Goal: Task Accomplishment & Management: Complete application form

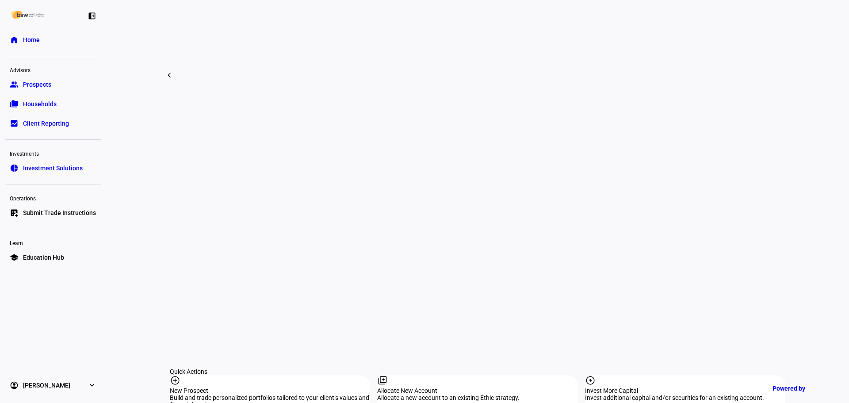
scroll to position [707, 0]
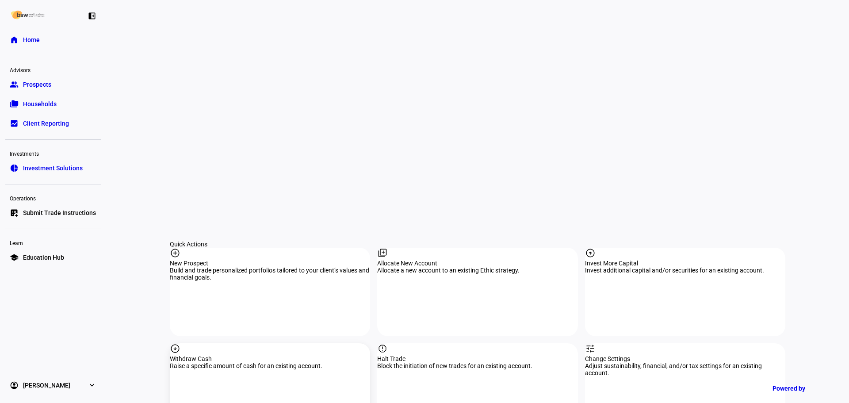
click at [274, 343] on div "arrow_circle_down Withdraw Cash Raise a specific amount of cash for an existing…" at bounding box center [270, 387] width 200 height 88
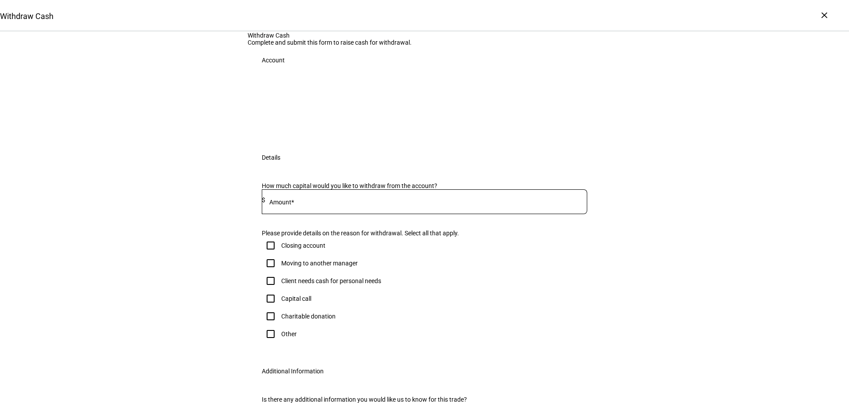
click at [378, 129] on div at bounding box center [424, 107] width 325 height 44
click at [652, 180] on div "Withdraw Cash Complete and submit this form to raise cash for withdrawal. Accou…" at bounding box center [424, 242] width 849 height 420
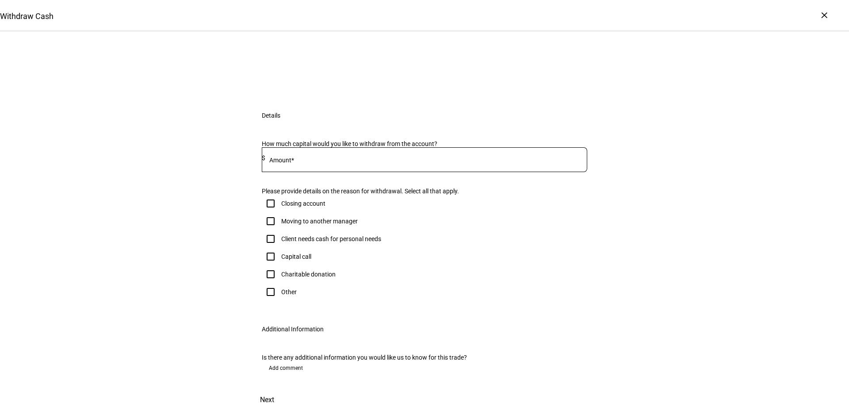
scroll to position [88, 0]
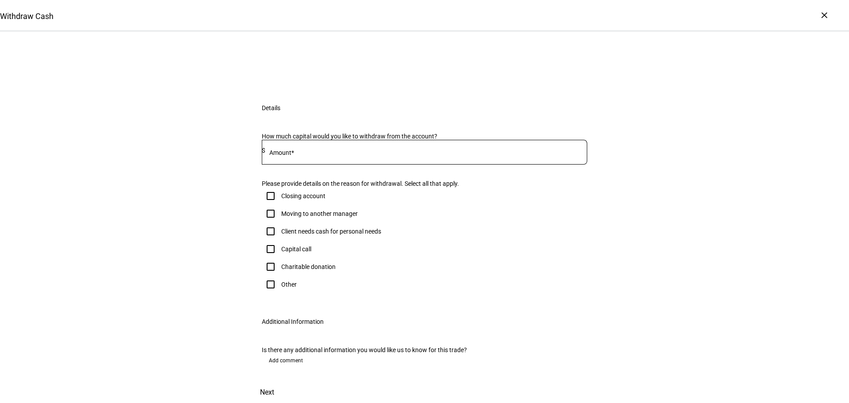
click at [501, 173] on div at bounding box center [424, 168] width 325 height 8
click at [495, 154] on input at bounding box center [426, 150] width 322 height 7
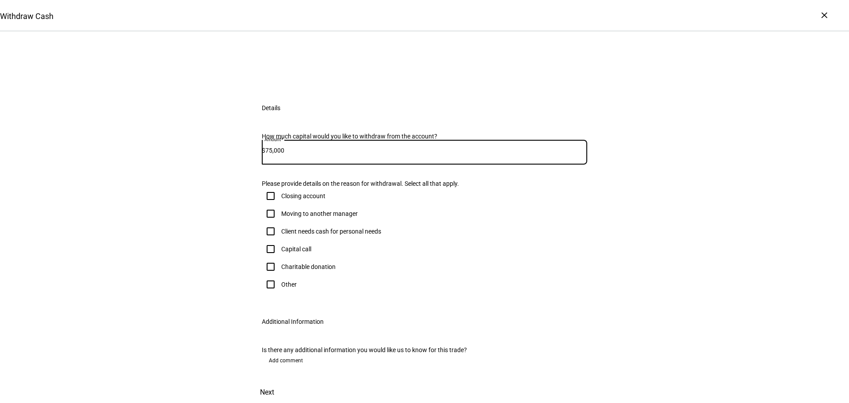
type input "75,000"
click at [266, 240] on input "Client needs cash for personal needs" at bounding box center [271, 231] width 18 height 18
checkbox input "true"
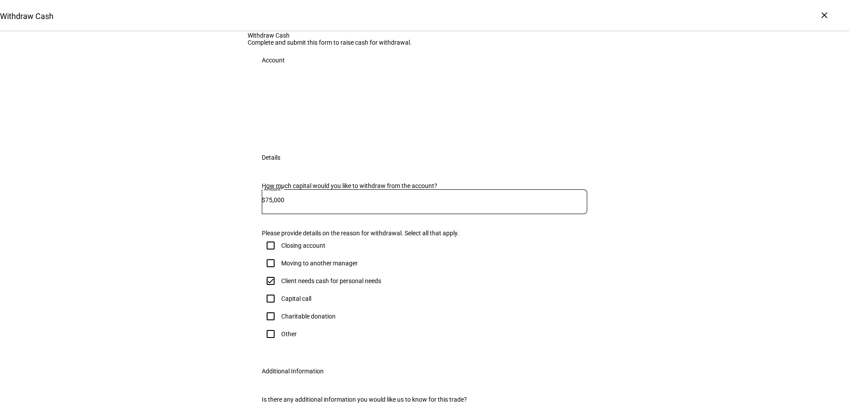
click at [378, 129] on div at bounding box center [424, 107] width 325 height 44
click at [358, 57] on div "Withdraw Cash Complete and submit this form to raise cash for withdrawal. Accou…" at bounding box center [424, 242] width 354 height 420
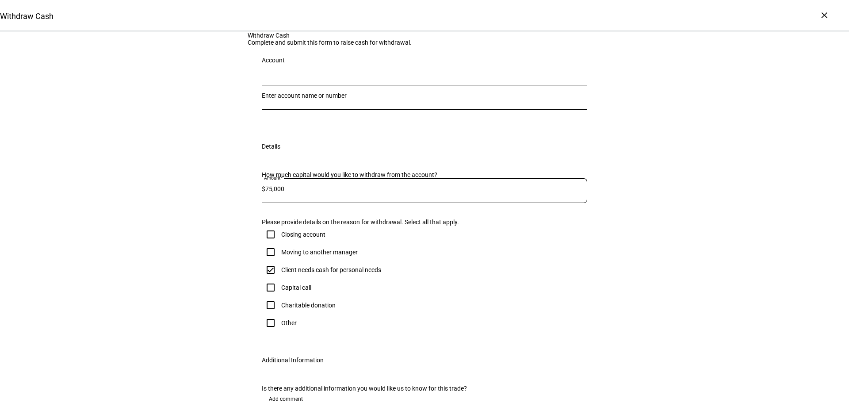
click at [371, 99] on input "Number" at bounding box center [424, 95] width 325 height 7
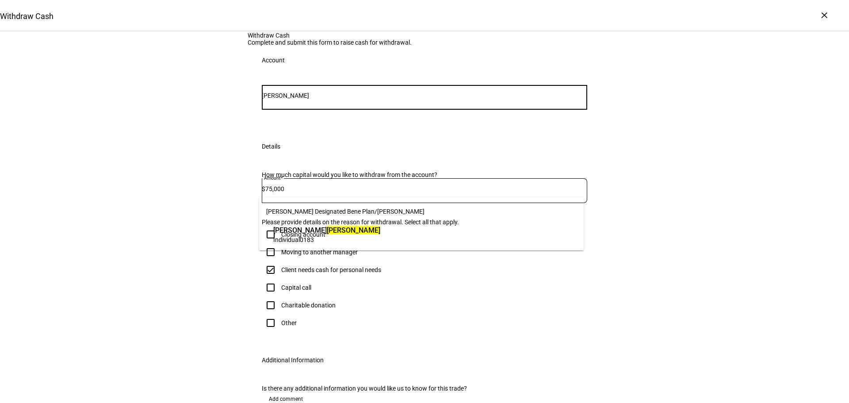
type input "[PERSON_NAME]"
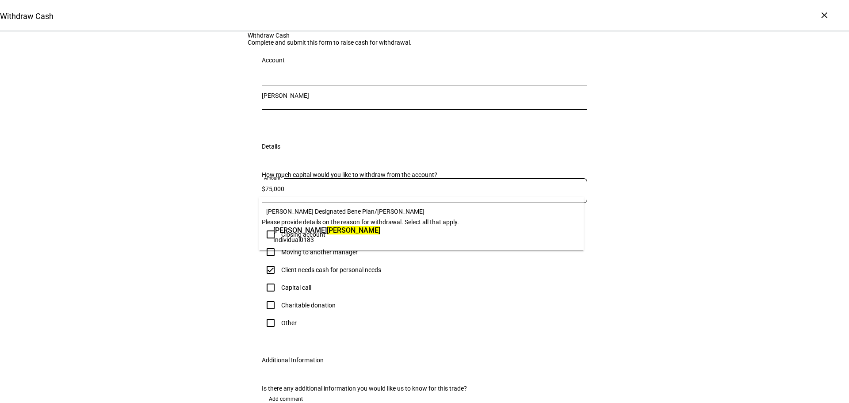
click at [373, 243] on span "Individual 0183" at bounding box center [326, 239] width 107 height 8
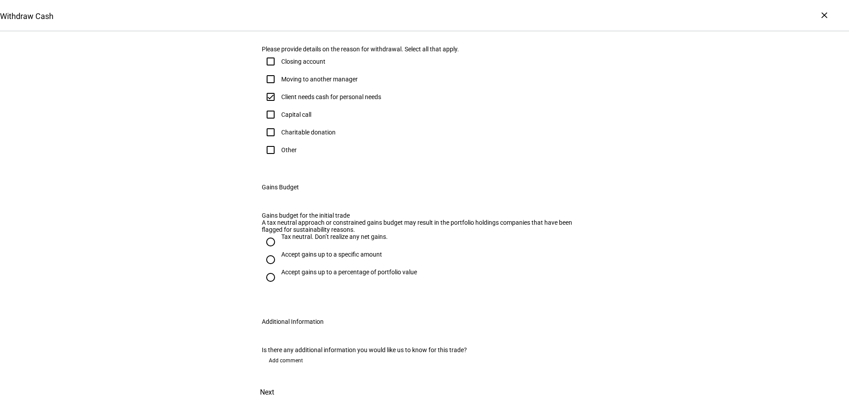
scroll to position [309, 0]
click at [272, 251] on input "Tax neutral. Don’t realize any net gains." at bounding box center [271, 242] width 18 height 18
radio input "true"
click at [286, 381] on span at bounding box center [266, 391] width 39 height 21
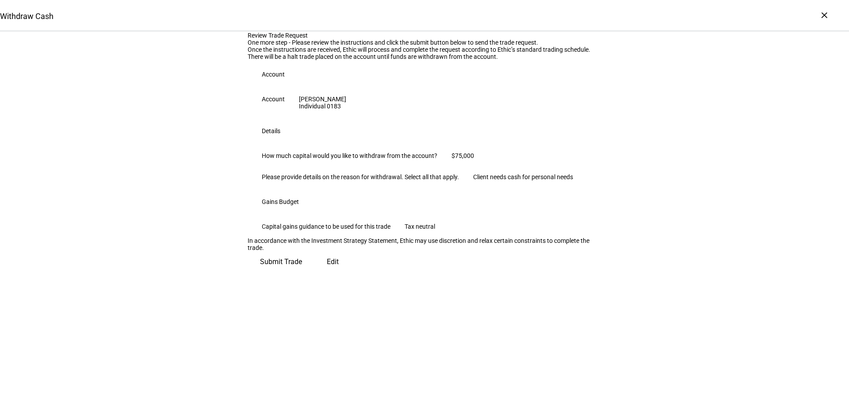
scroll to position [90, 0]
click at [302, 272] on span "Submit Trade" at bounding box center [281, 261] width 42 height 21
